Goal: Task Accomplishment & Management: Manage account settings

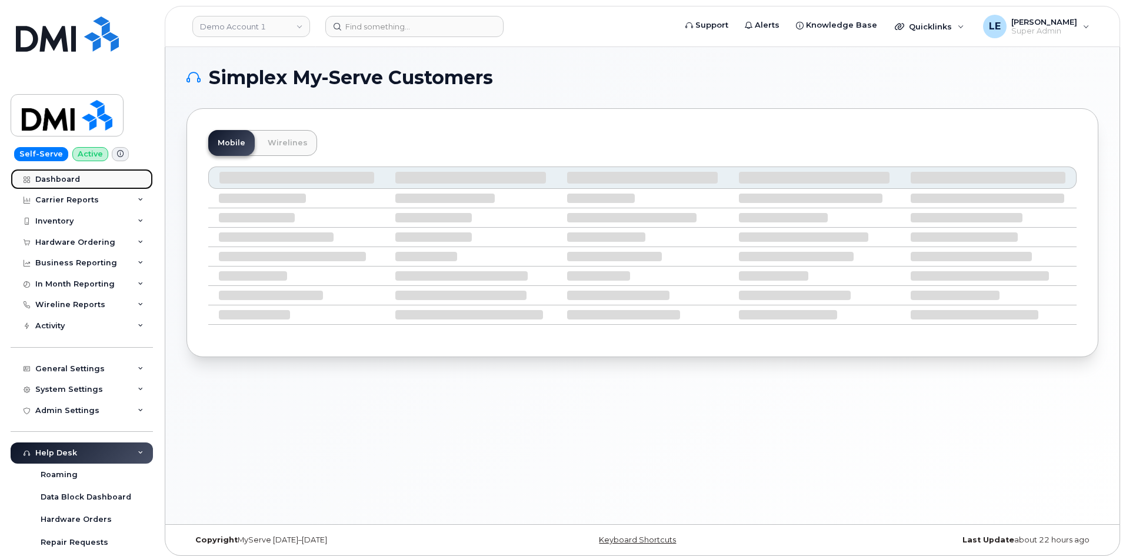
click at [76, 186] on link "Dashboard" at bounding box center [82, 179] width 142 height 21
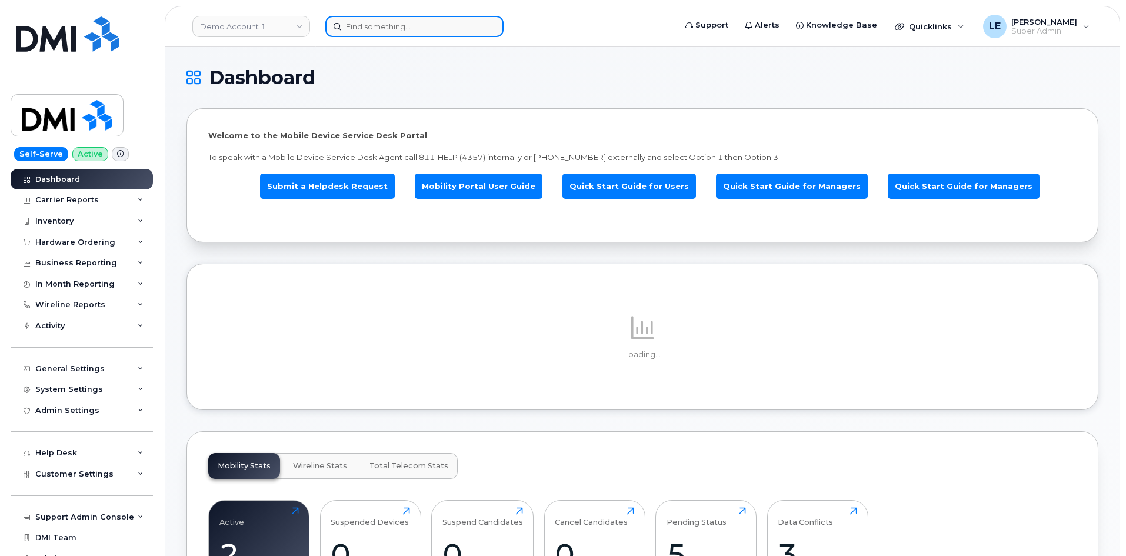
click at [364, 31] on input at bounding box center [414, 26] width 178 height 21
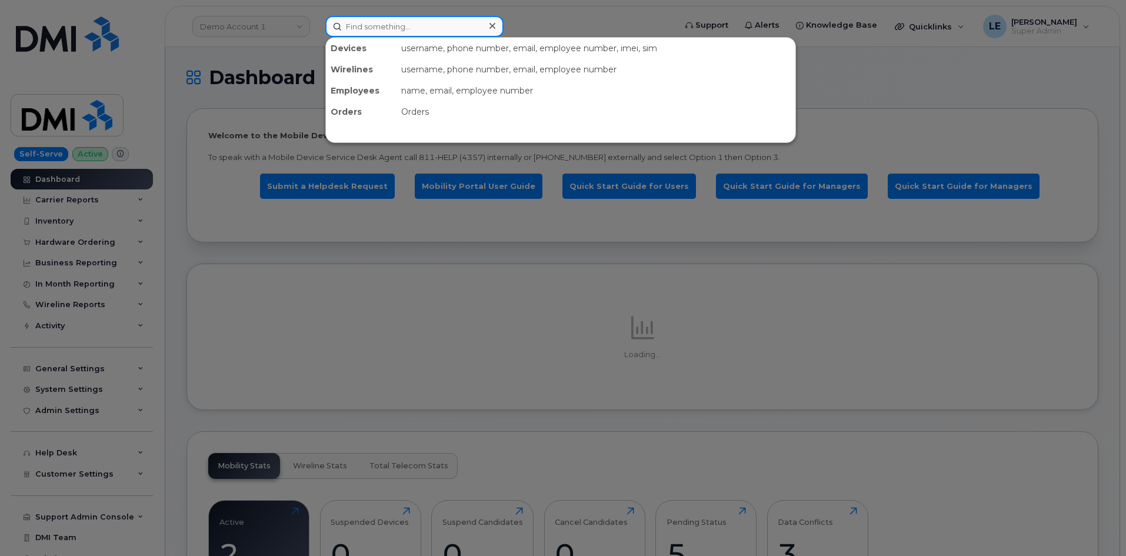
paste input "Good Afternoon, Thank you for your inquiry! You can find the ordering portal at…"
type input "Good Afternoon, Thank you for your inquiry! You can find the ordering portal at…"
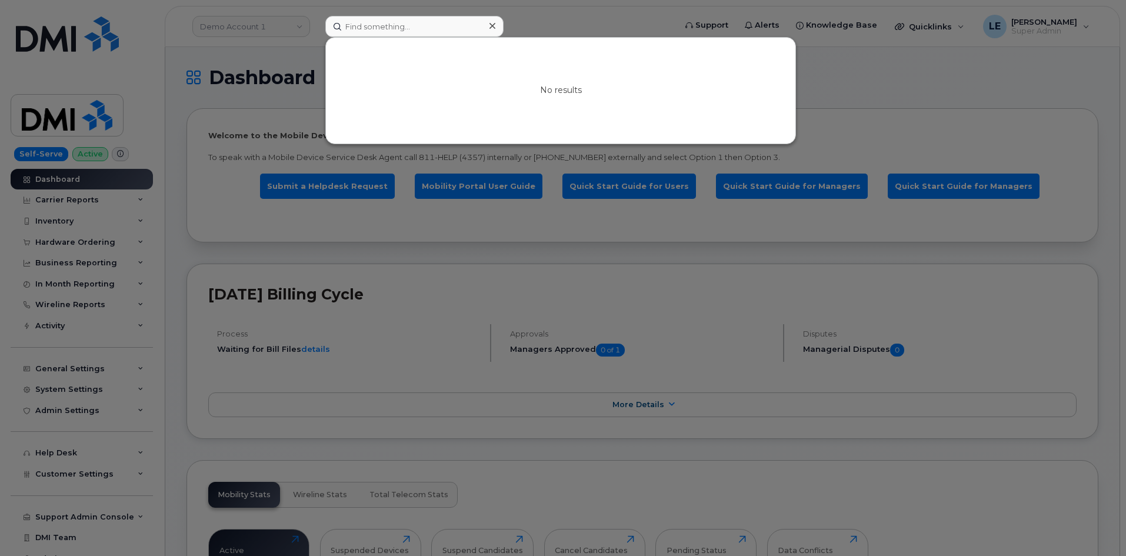
click at [310, 89] on div at bounding box center [563, 278] width 1126 height 556
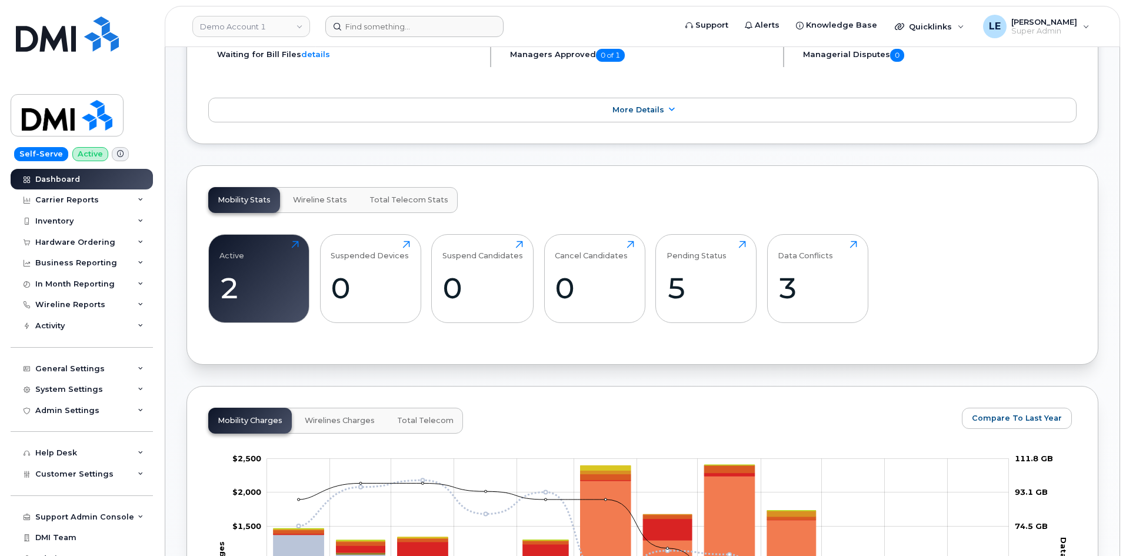
scroll to position [235, 0]
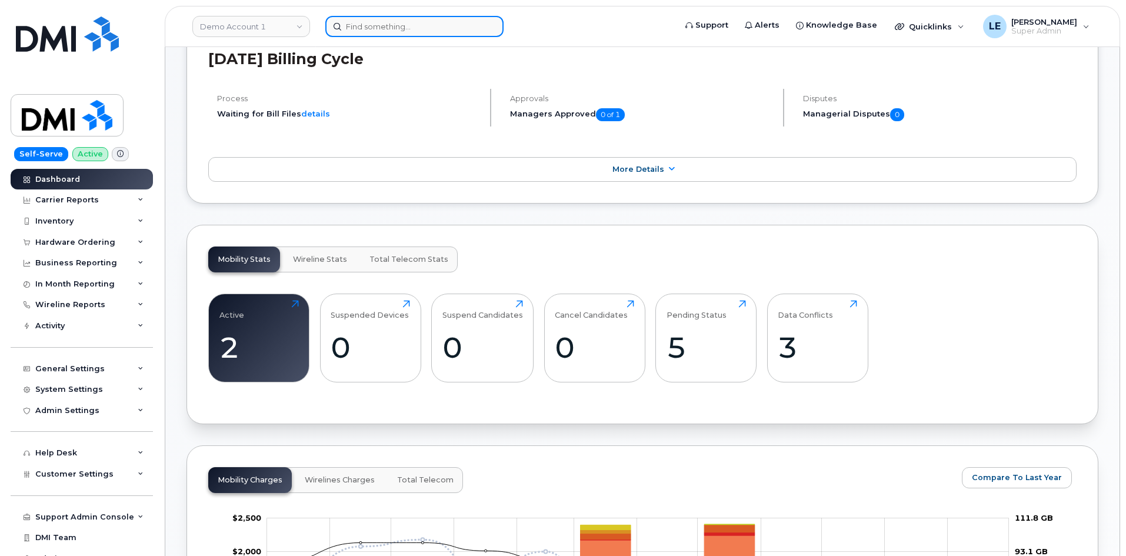
click at [379, 35] on input at bounding box center [414, 26] width 178 height 21
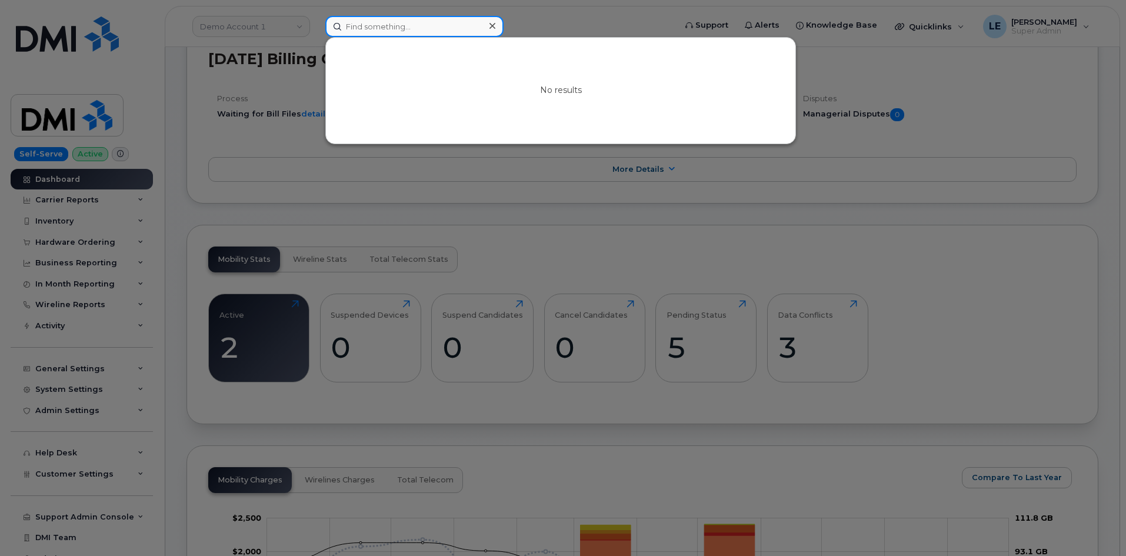
paste input "[PERSON_NAME][EMAIL_ADDRESS][PERSON_NAME][PERSON_NAME][DOMAIN_NAME]"
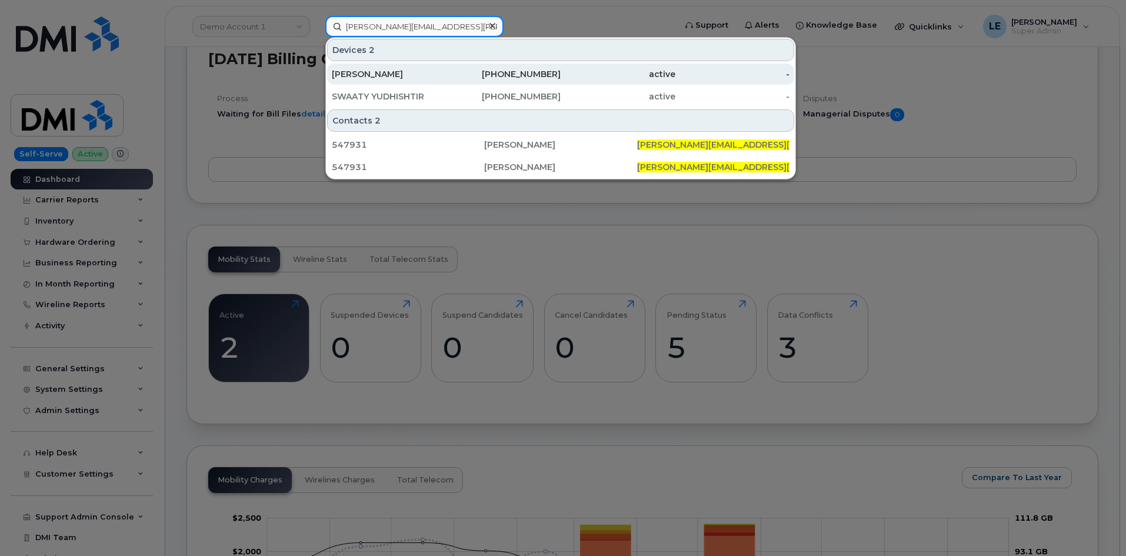
type input "[PERSON_NAME][EMAIL_ADDRESS][PERSON_NAME][PERSON_NAME][DOMAIN_NAME]"
click at [557, 69] on div "689-777-1752" at bounding box center [503, 74] width 115 height 12
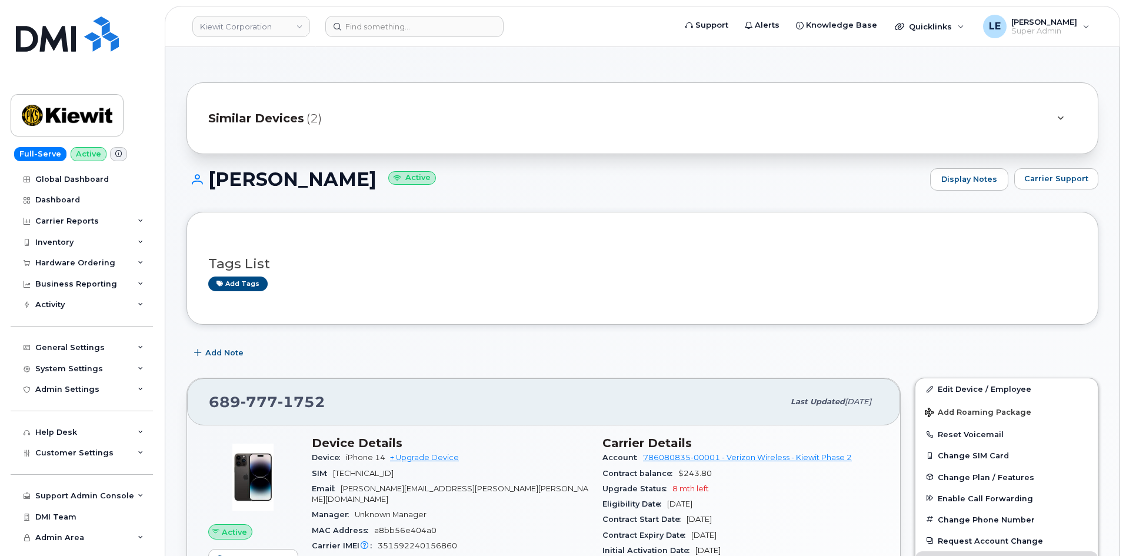
click at [514, 130] on div "Similar Devices (2)" at bounding box center [625, 118] width 835 height 28
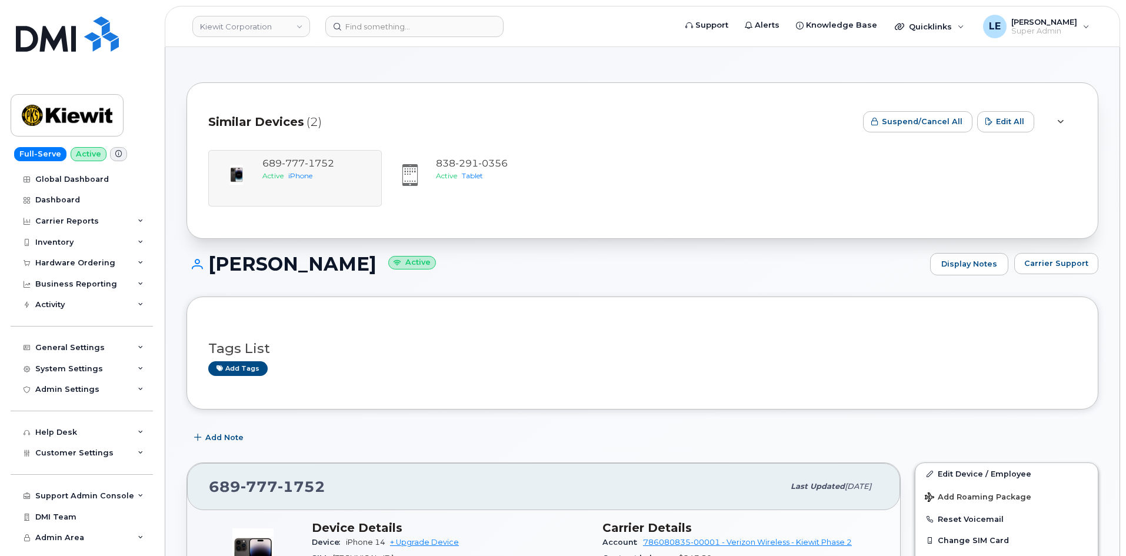
click at [506, 113] on div "Similar Devices (2)" at bounding box center [530, 121] width 645 height 35
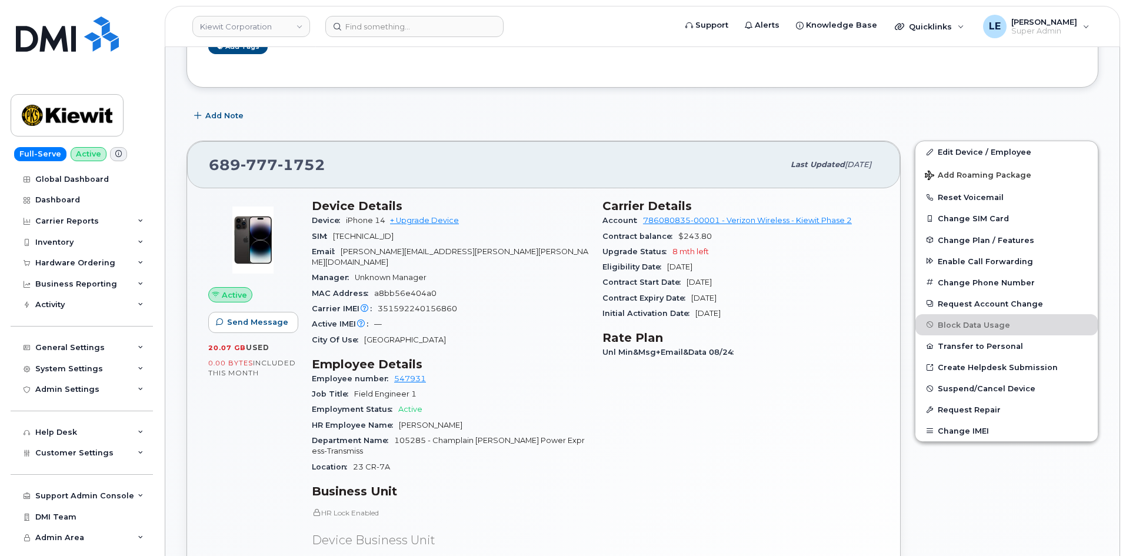
scroll to position [235, 0]
click at [935, 156] on link "Edit Device / Employee" at bounding box center [1006, 153] width 182 height 21
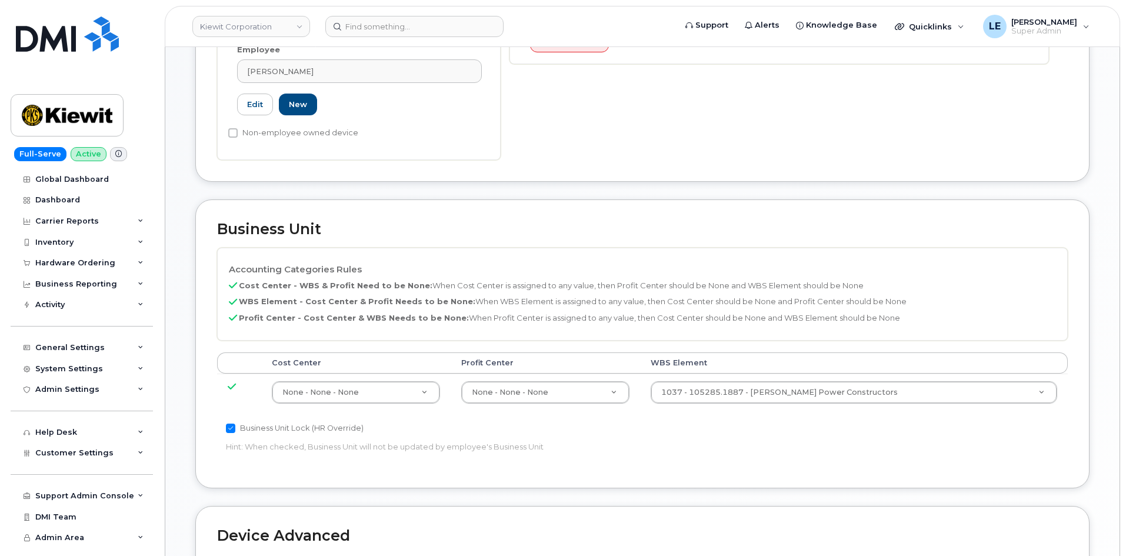
scroll to position [412, 0]
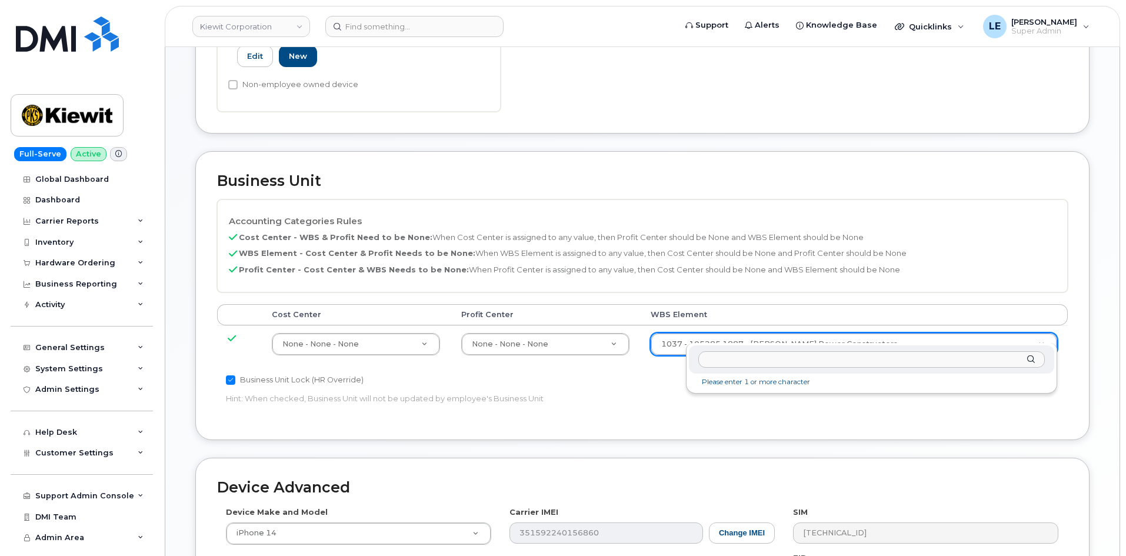
click at [733, 351] on input "text" at bounding box center [871, 359] width 346 height 17
type input "106305.1100"
type input "34638839"
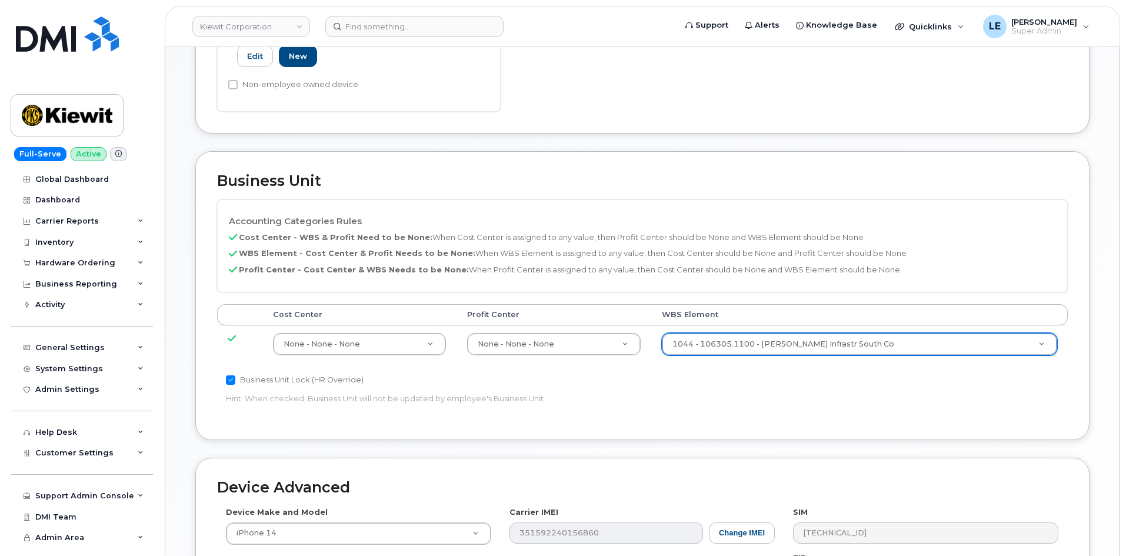
click at [687, 393] on p "Hint: When checked, Business Unit will not be updated by employee's Business Un…" at bounding box center [500, 398] width 549 height 11
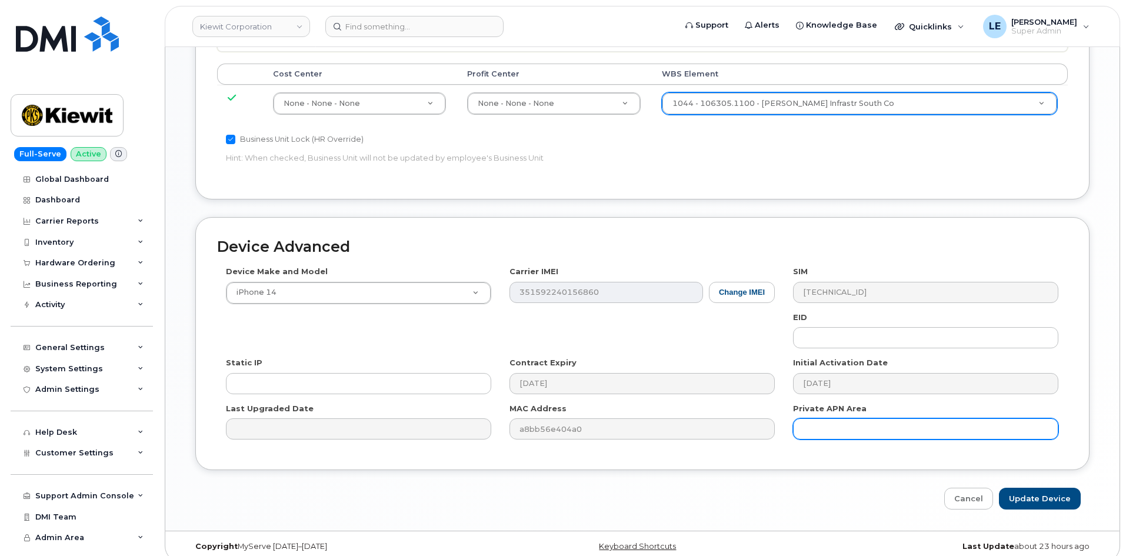
scroll to position [653, 0]
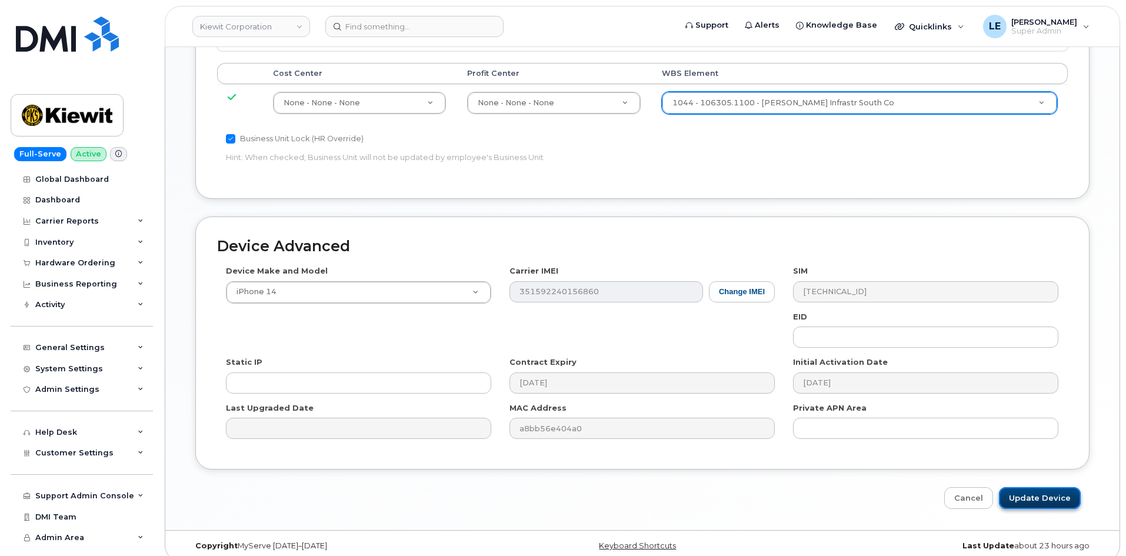
click at [1035, 487] on input "Update Device" at bounding box center [1040, 498] width 82 height 22
type input "Saving..."
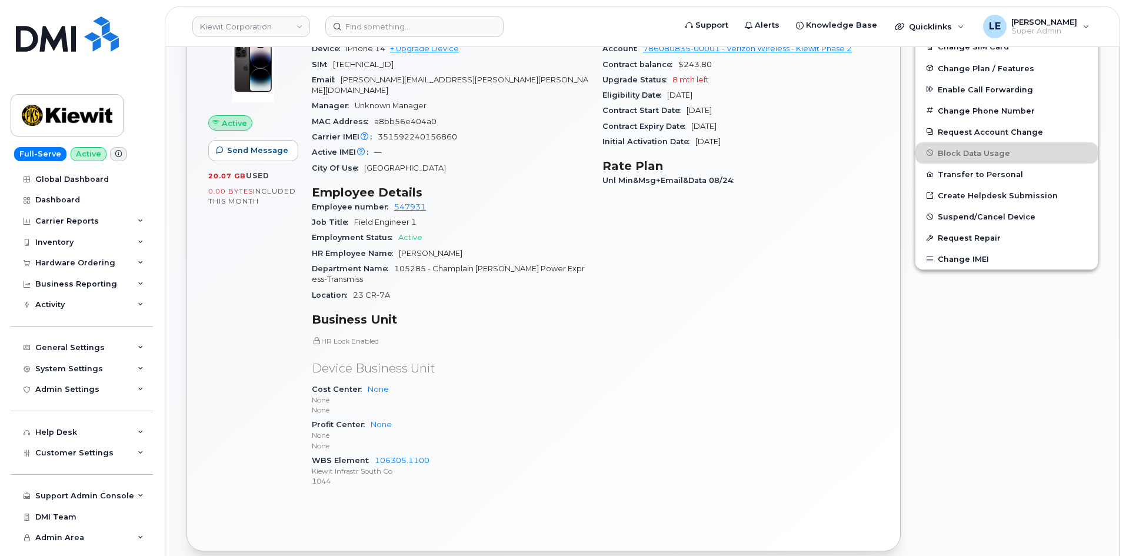
scroll to position [412, 0]
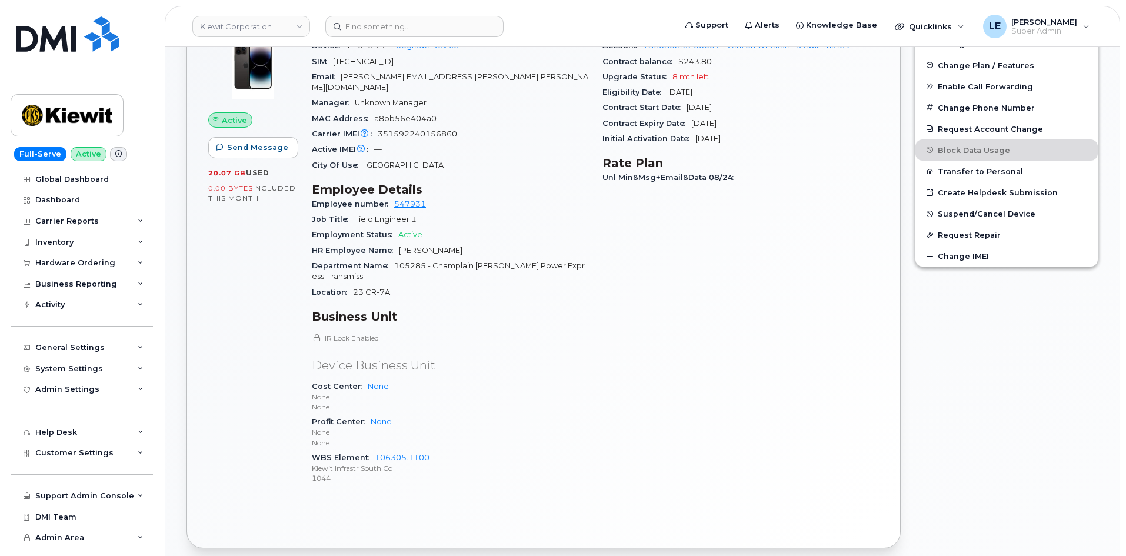
click at [420, 39] on header "Kiewit Corporation Support Alerts Knowledge Base Quicklinks Suspend / Cancel De…" at bounding box center [642, 26] width 955 height 41
click at [419, 36] on input at bounding box center [414, 26] width 178 height 21
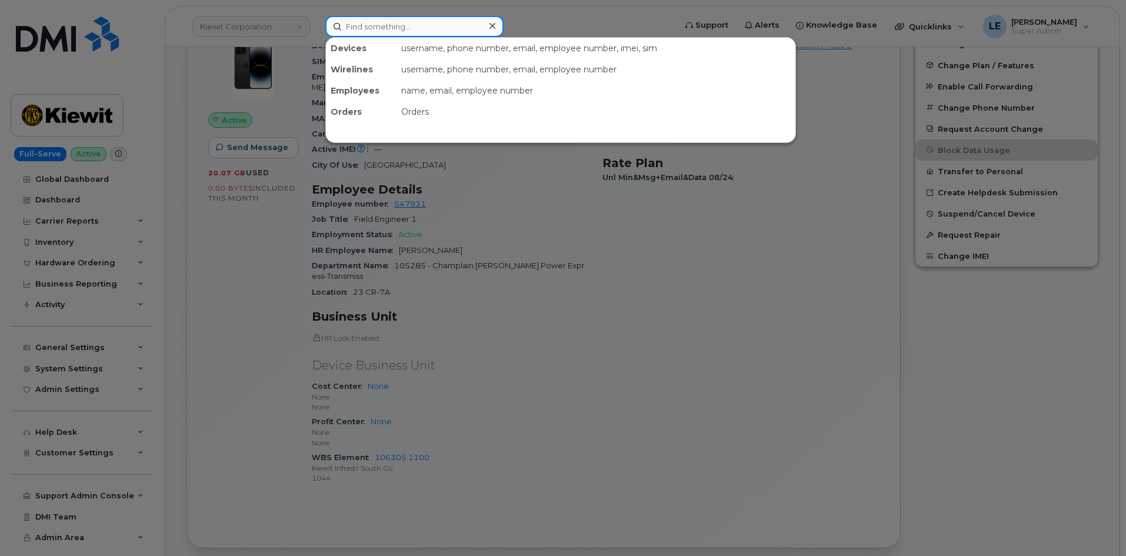
paste input "[PERSON_NAME]"
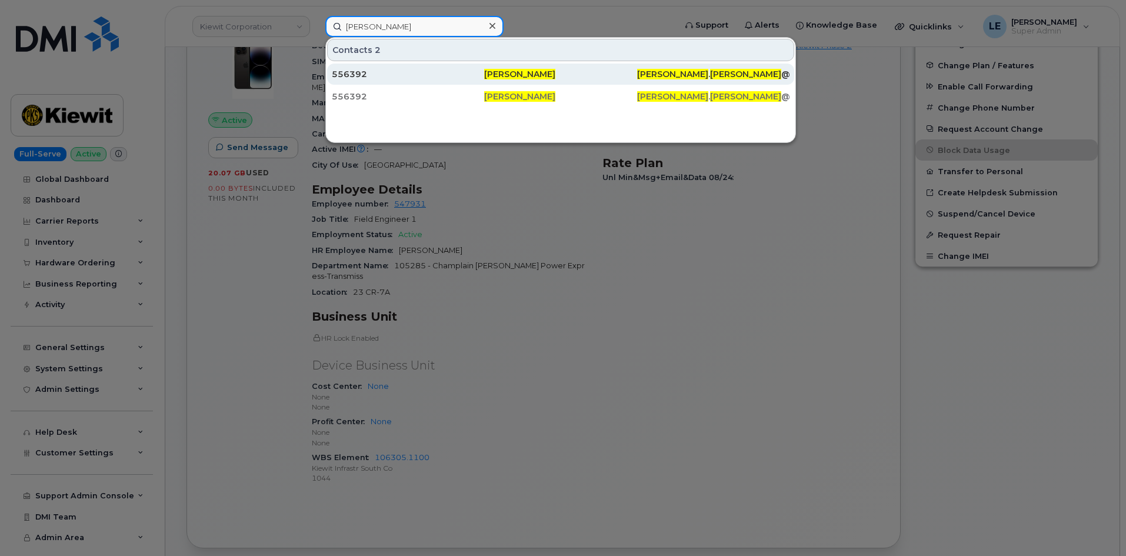
type input "[PERSON_NAME]"
click at [461, 73] on div "556392" at bounding box center [408, 74] width 152 height 12
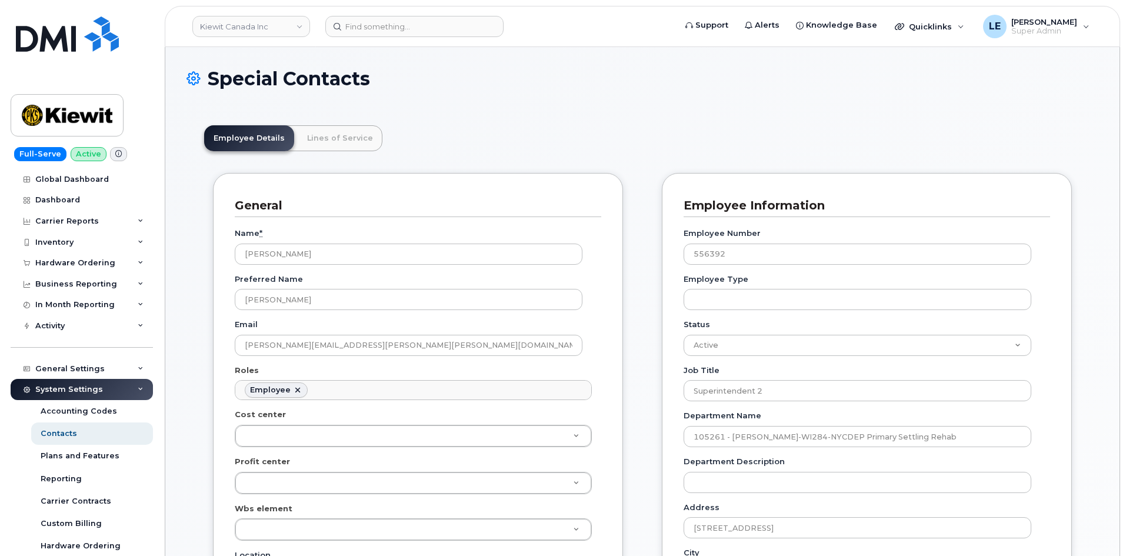
scroll to position [40, 0]
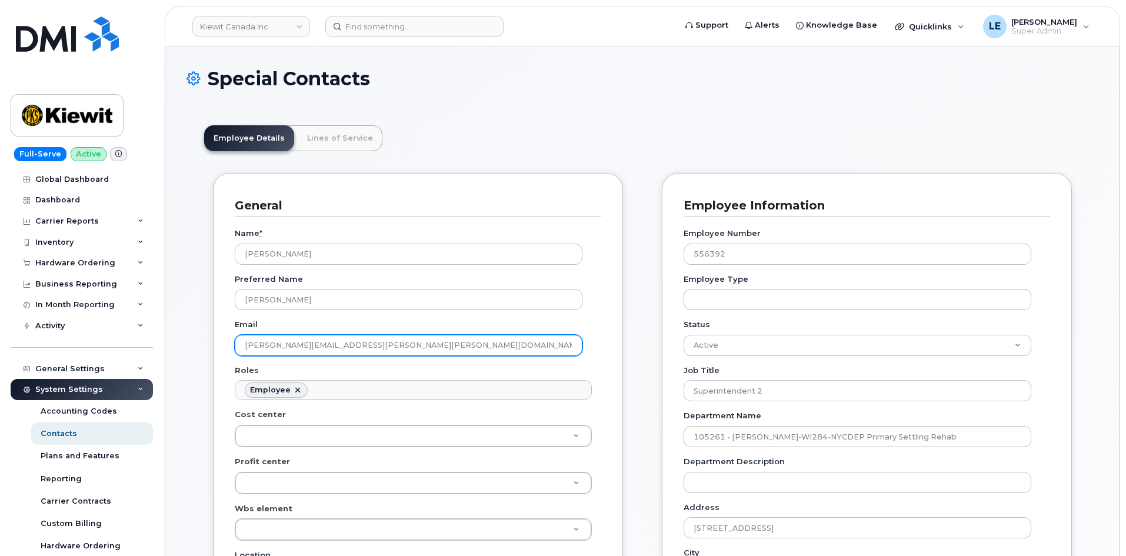
click at [371, 342] on input "[PERSON_NAME][EMAIL_ADDRESS][PERSON_NAME][PERSON_NAME][DOMAIN_NAME]" at bounding box center [409, 345] width 348 height 21
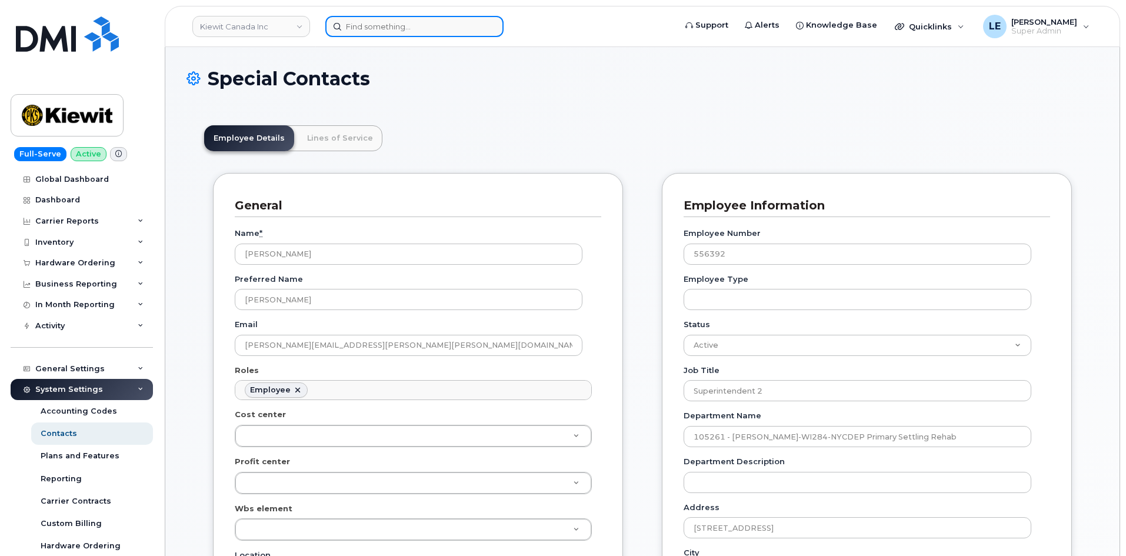
click at [365, 29] on input at bounding box center [414, 26] width 178 height 21
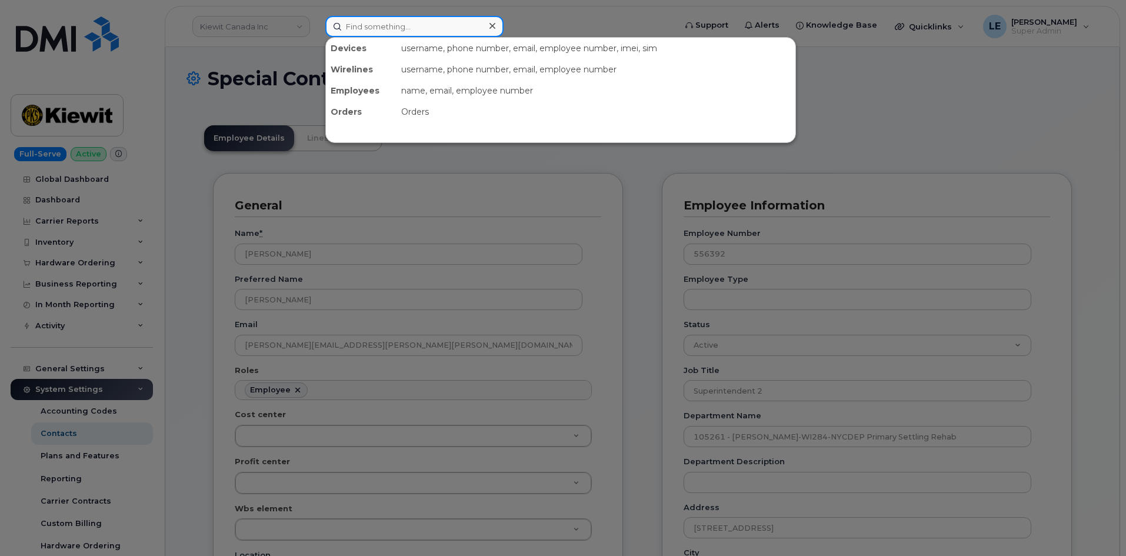
paste input "[PERSON_NAME][EMAIL_ADDRESS][PERSON_NAME][PERSON_NAME][DOMAIN_NAME]"
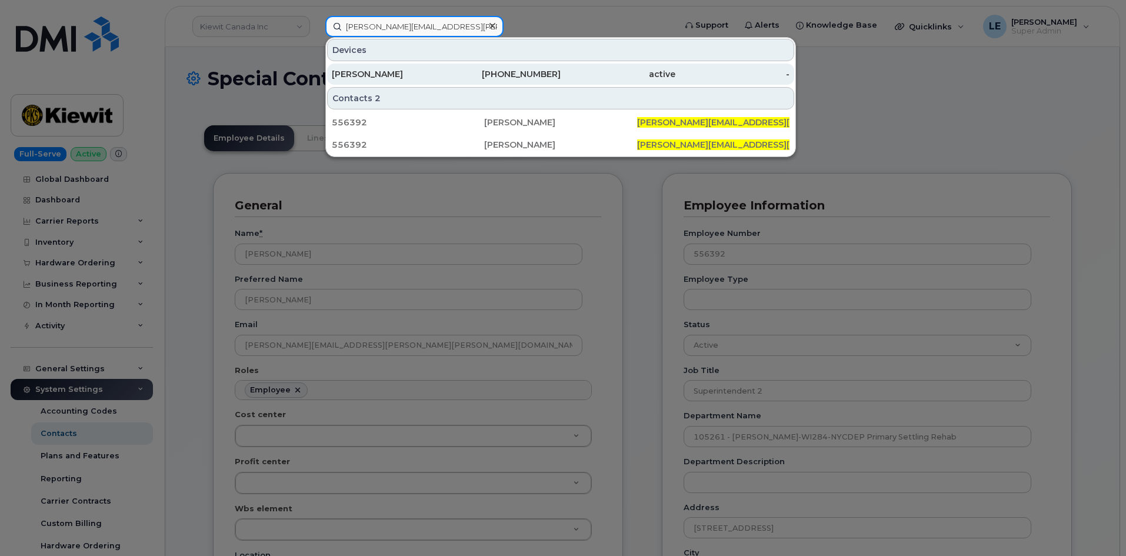
type input "[PERSON_NAME][EMAIL_ADDRESS][PERSON_NAME][PERSON_NAME][DOMAIN_NAME]"
click at [409, 74] on div "[PERSON_NAME]" at bounding box center [389, 74] width 115 height 12
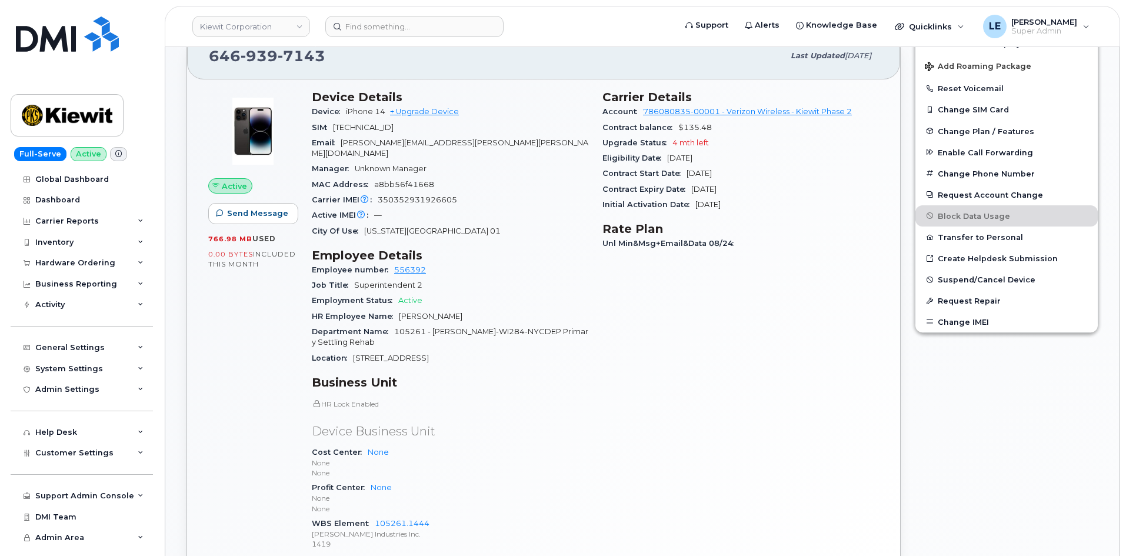
scroll to position [294, 0]
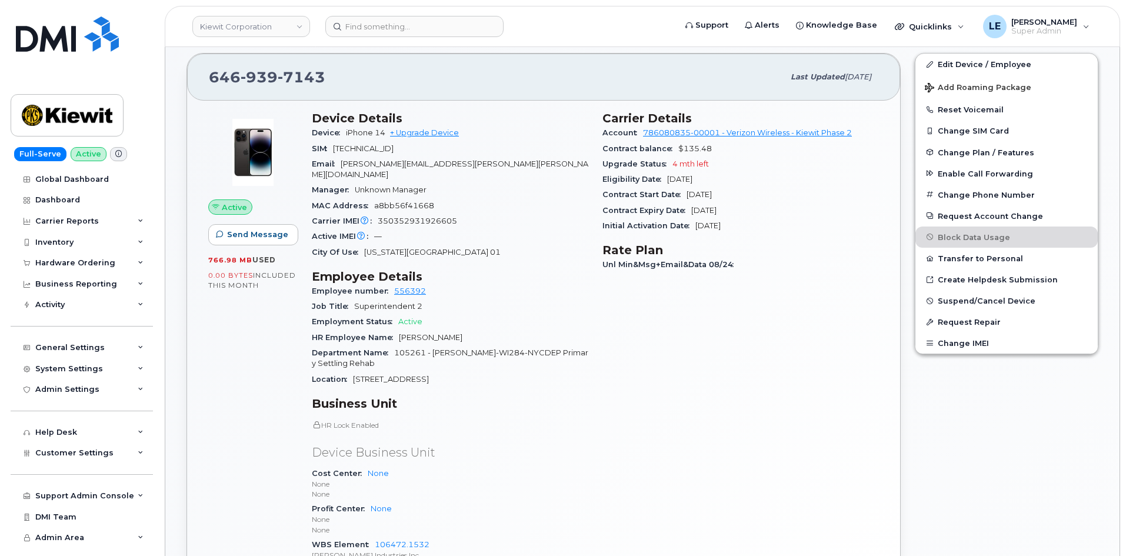
scroll to position [294, 0]
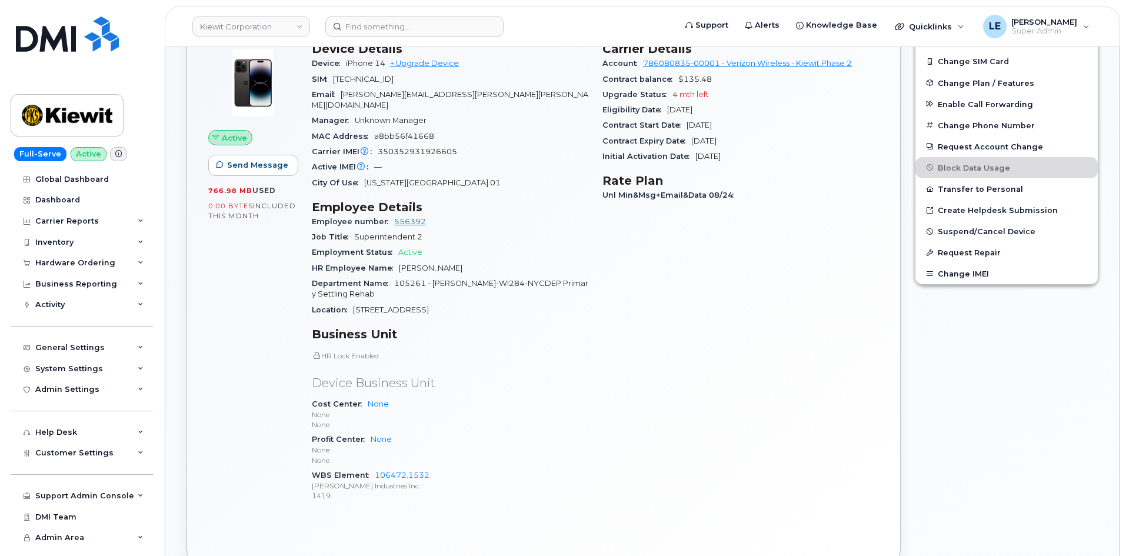
click at [558, 419] on div "Cost Center None None None" at bounding box center [450, 414] width 276 height 36
